Goal: Find contact information: Find contact information

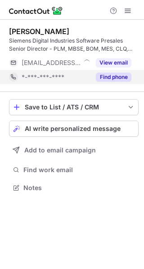
scroll to position [182, 144]
click at [116, 81] on button "Find phone" at bounding box center [113, 77] width 35 height 9
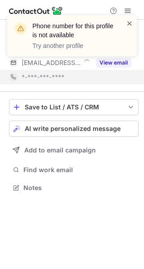
click at [128, 22] on span at bounding box center [129, 23] width 7 height 9
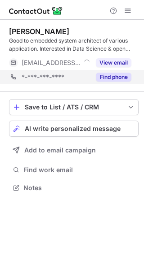
scroll to position [182, 144]
click at [115, 79] on button "Find phone" at bounding box center [113, 77] width 35 height 9
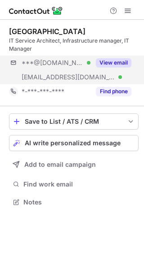
scroll to position [196, 144]
click at [116, 62] on button "View email" at bounding box center [113, 62] width 35 height 9
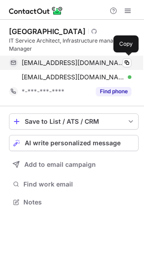
click at [32, 64] on span "[EMAIL_ADDRESS][DOMAIN_NAME]" at bounding box center [73, 63] width 103 height 8
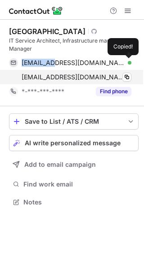
copy span "muhandash"
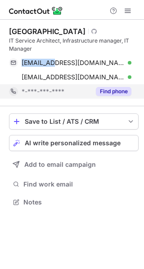
click at [112, 93] on button "Find phone" at bounding box center [113, 91] width 35 height 9
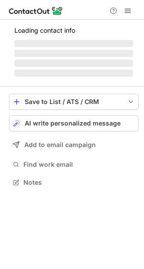
scroll to position [182, 144]
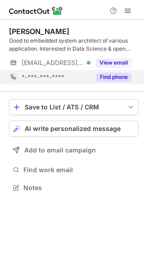
click at [126, 75] on button "Find phone" at bounding box center [113, 77] width 35 height 9
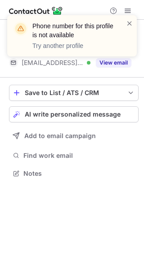
scroll to position [167, 144]
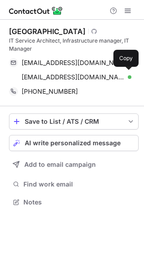
scroll to position [196, 144]
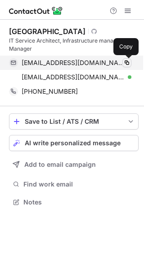
click at [126, 63] on span at bounding box center [126, 62] width 7 height 7
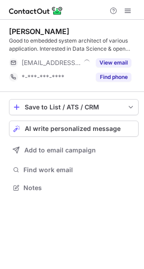
scroll to position [182, 144]
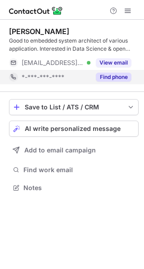
click at [113, 76] on button "Find phone" at bounding box center [113, 77] width 35 height 9
